Goal: Navigation & Orientation: Find specific page/section

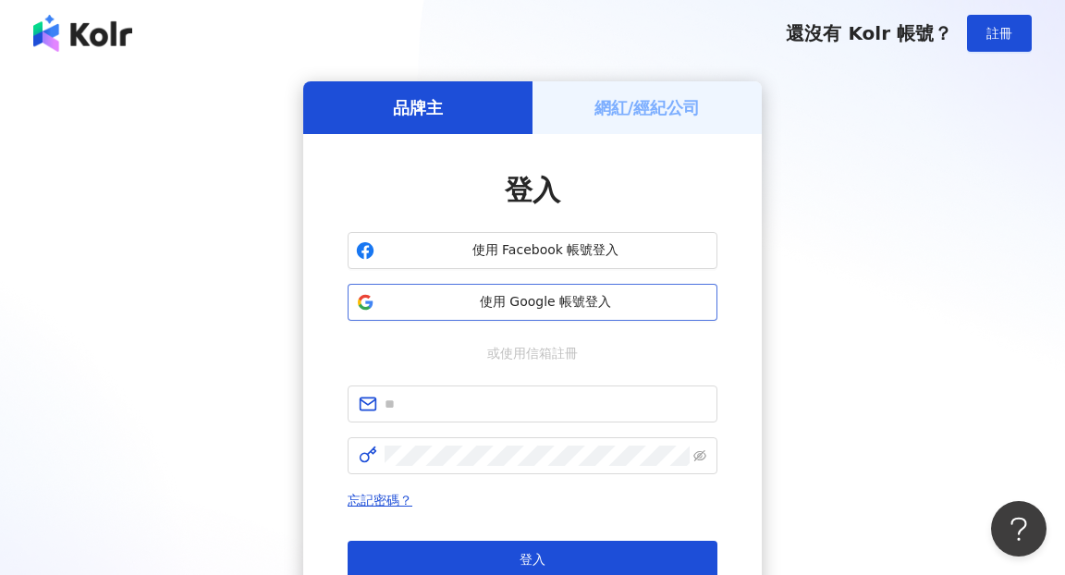
click at [532, 287] on span "使用 Google 帳號登入" at bounding box center [545, 302] width 327 height 18
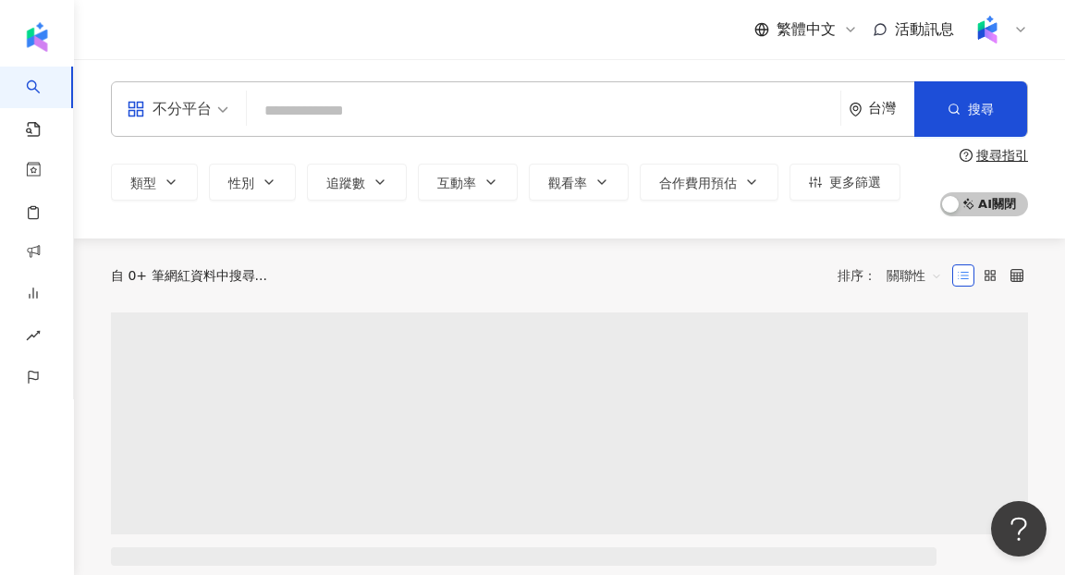
click at [532, 22] on icon at bounding box center [1021, 29] width 15 height 15
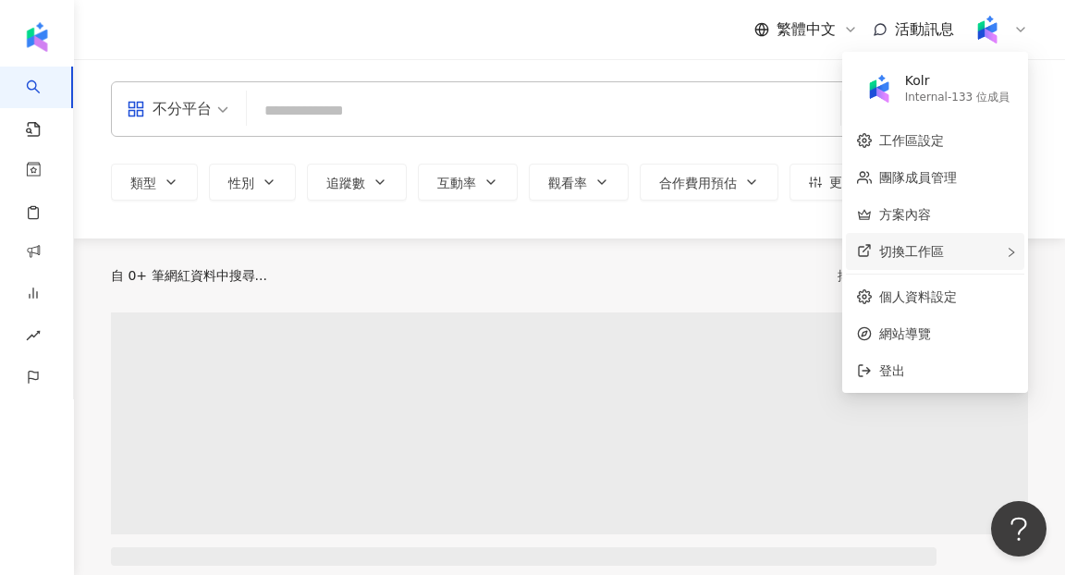
click at [532, 248] on div "切換工作區" at bounding box center [935, 251] width 178 height 37
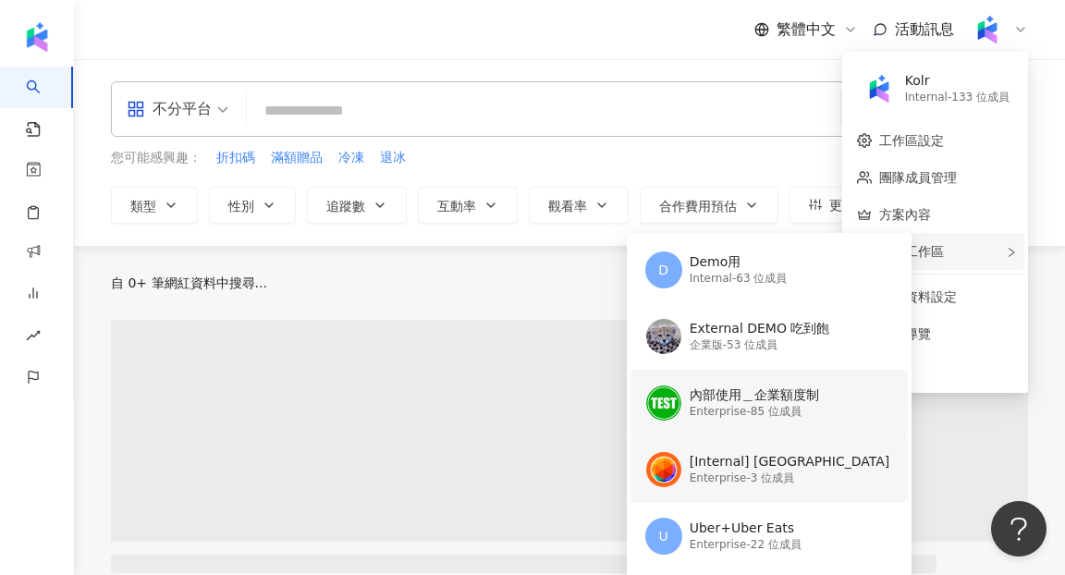
click at [532, 287] on div "[Internal] [GEOGRAPHIC_DATA]" at bounding box center [790, 462] width 201 height 18
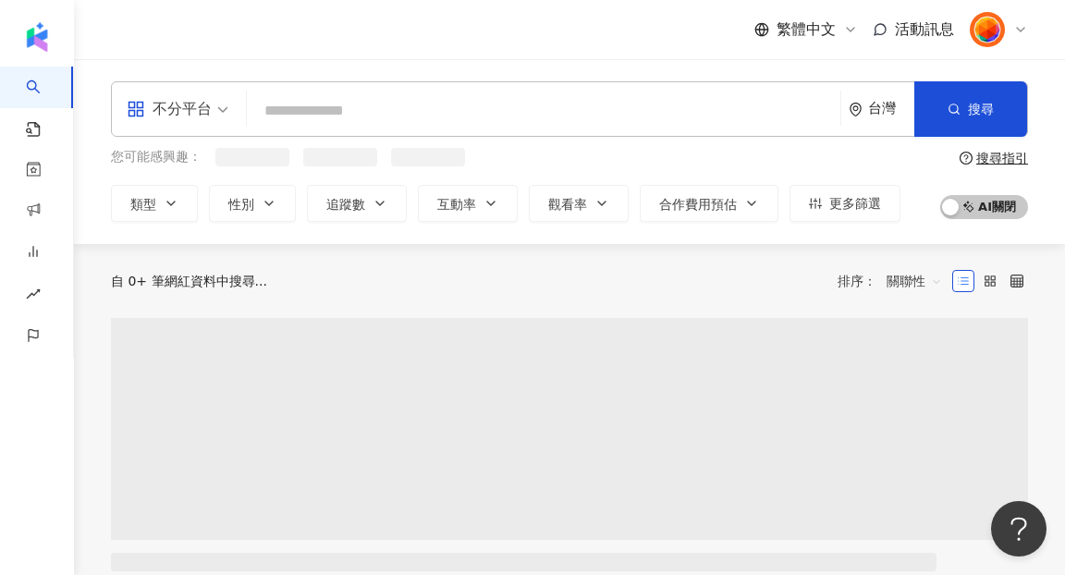
scroll to position [2, 0]
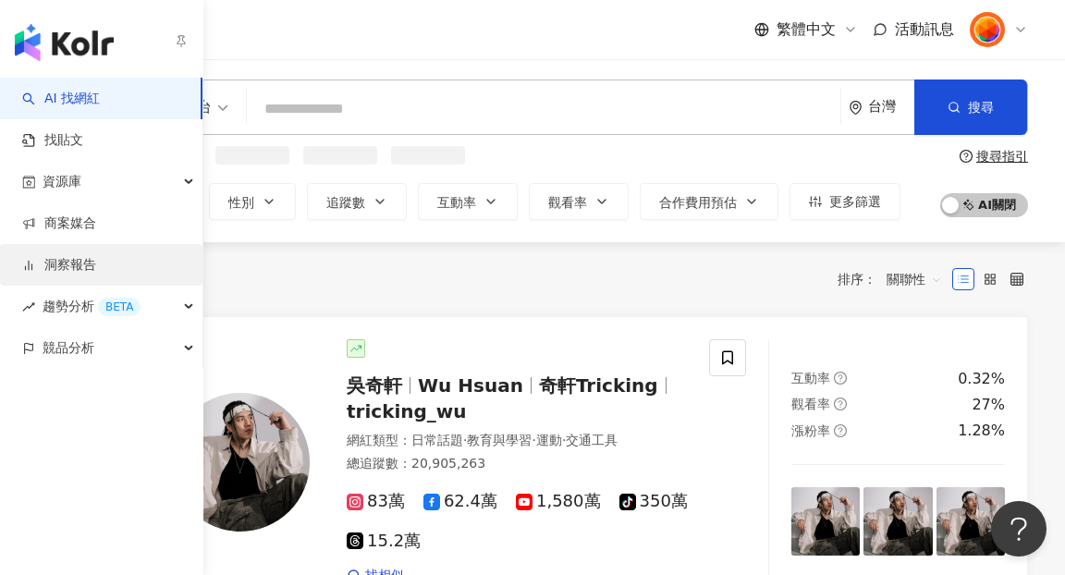
click at [96, 258] on link "洞察報告" at bounding box center [59, 265] width 74 height 18
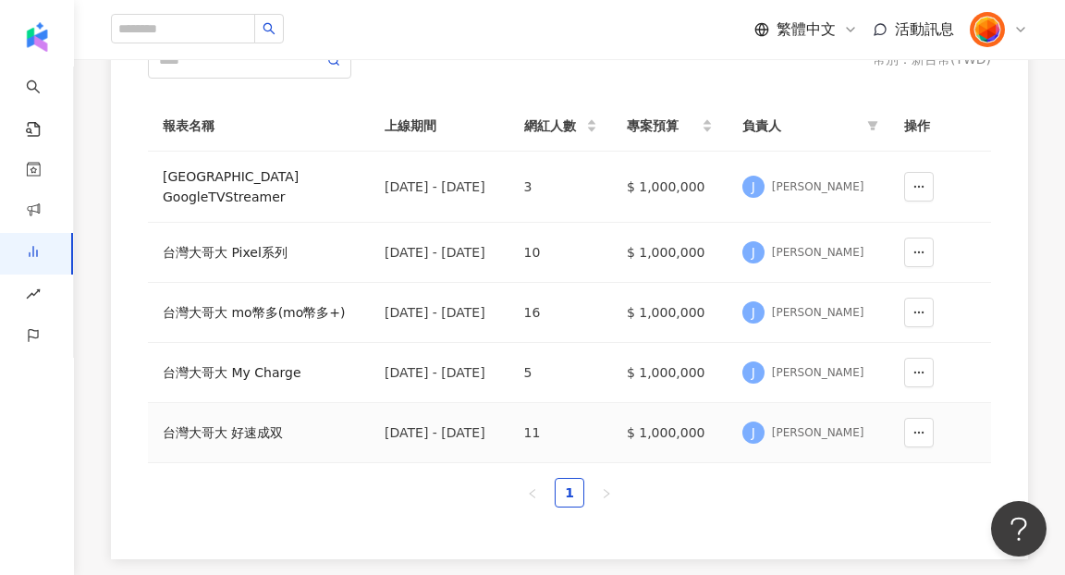
scroll to position [222, 0]
